Goal: Task Accomplishment & Management: Complete application form

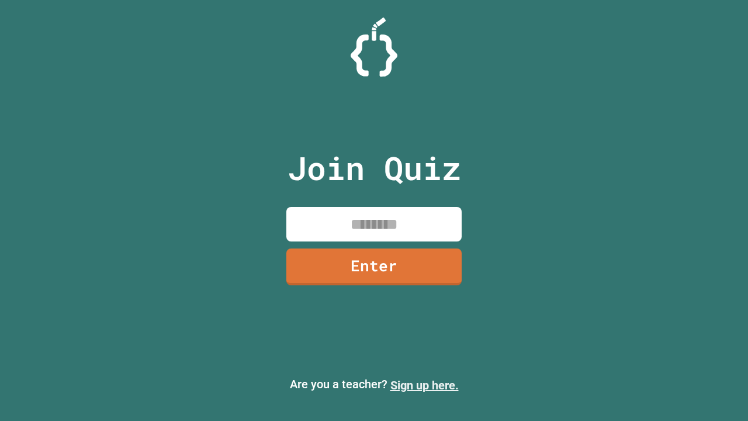
click at [424, 385] on link "Sign up here." at bounding box center [425, 385] width 68 height 14
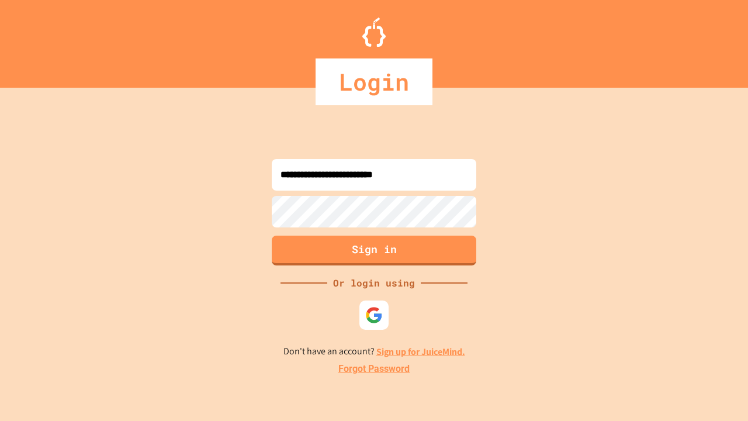
type input "**********"
